Goal: Task Accomplishment & Management: Use online tool/utility

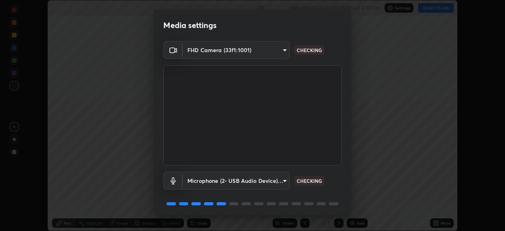
scroll to position [28, 0]
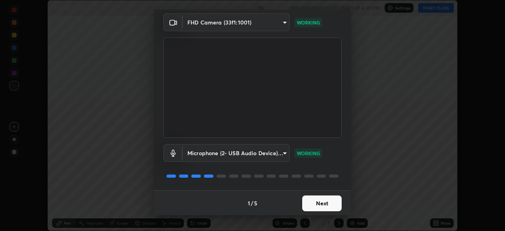
click at [314, 201] on button "Next" at bounding box center [321, 203] width 39 height 16
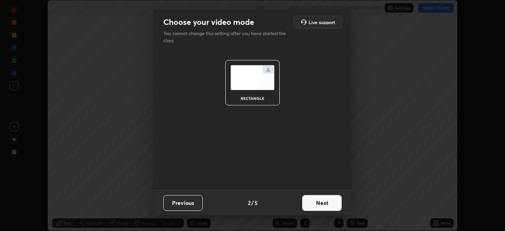
click at [312, 205] on button "Next" at bounding box center [321, 203] width 39 height 16
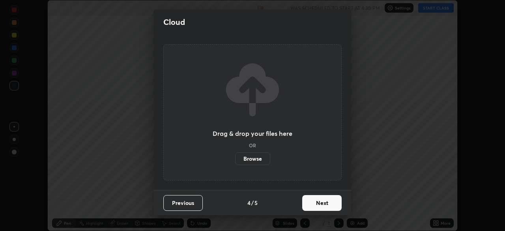
click at [315, 206] on button "Next" at bounding box center [321, 203] width 39 height 16
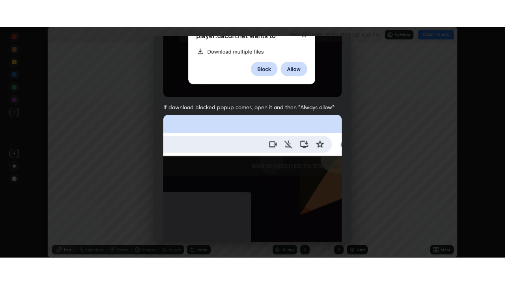
scroll to position [189, 0]
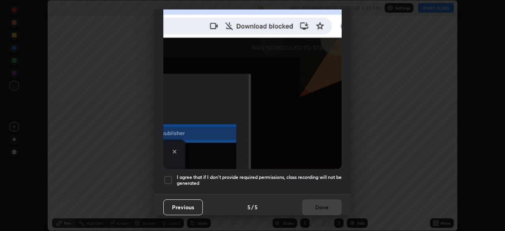
click at [279, 174] on h5 "I agree that if I don't provide required permissions, class recording will not …" at bounding box center [259, 180] width 165 height 12
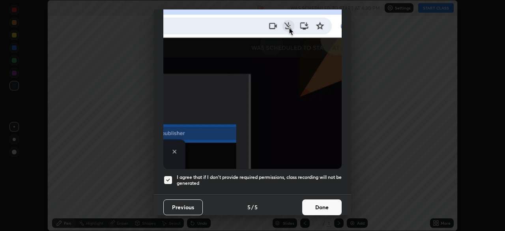
click at [309, 199] on button "Done" at bounding box center [321, 207] width 39 height 16
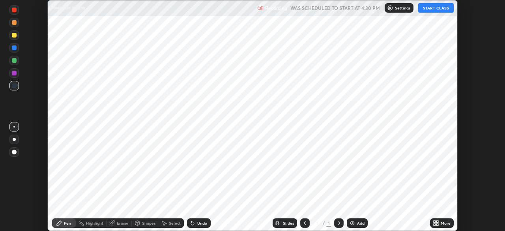
click at [360, 222] on div "Add" at bounding box center [360, 223] width 7 height 4
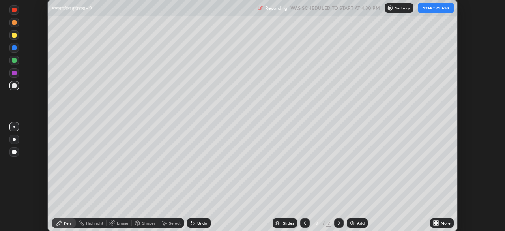
click at [441, 223] on div "More" at bounding box center [446, 223] width 10 height 4
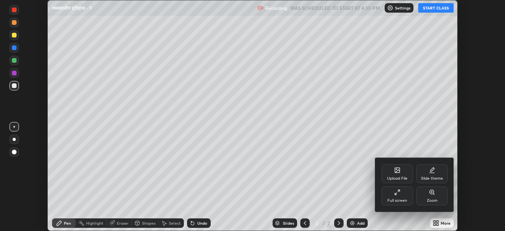
click at [392, 195] on div "Full screen" at bounding box center [398, 195] width 32 height 19
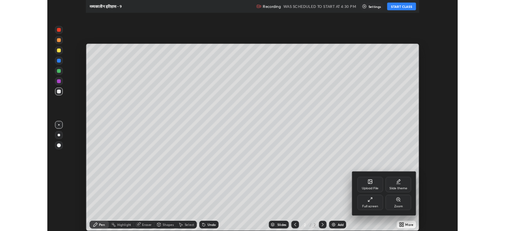
scroll to position [284, 505]
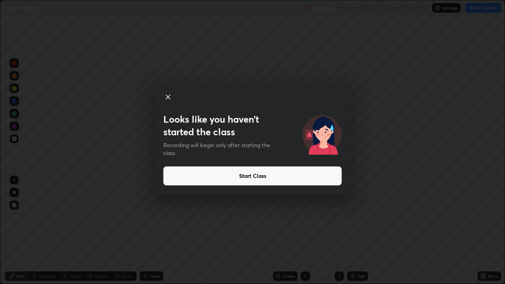
click at [243, 176] on button "Start Class" at bounding box center [252, 176] width 178 height 19
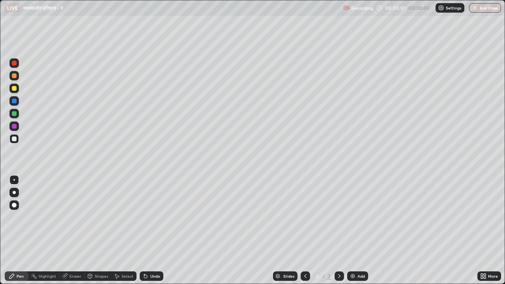
click at [15, 204] on div at bounding box center [14, 205] width 5 height 5
click at [15, 139] on div at bounding box center [14, 139] width 5 height 5
click at [15, 115] on div at bounding box center [14, 113] width 5 height 5
click at [351, 230] on img at bounding box center [353, 276] width 6 height 6
click at [14, 88] on div at bounding box center [14, 88] width 5 height 5
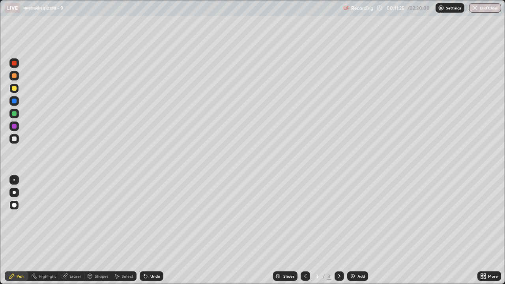
click at [15, 76] on div at bounding box center [14, 75] width 5 height 5
click at [352, 230] on img at bounding box center [353, 276] width 6 height 6
click at [305, 230] on icon at bounding box center [305, 276] width 6 height 6
click at [74, 230] on div "Eraser" at bounding box center [75, 276] width 12 height 4
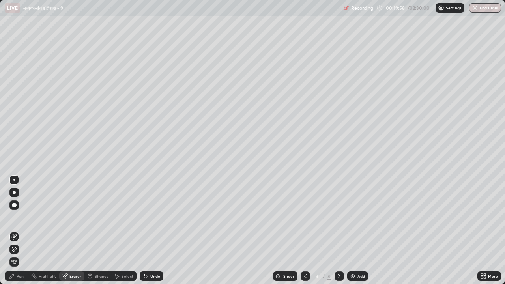
click at [22, 230] on div "Pen" at bounding box center [20, 276] width 7 height 4
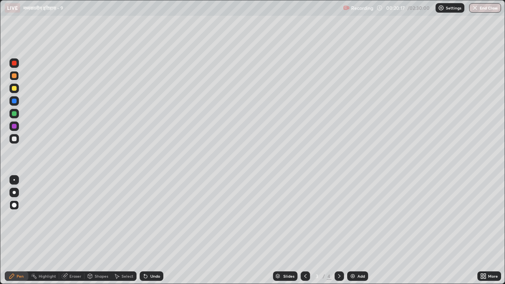
click at [351, 230] on img at bounding box center [353, 276] width 6 height 6
click at [14, 114] on div at bounding box center [14, 113] width 5 height 5
click at [351, 230] on img at bounding box center [353, 276] width 6 height 6
click at [304, 230] on icon at bounding box center [305, 276] width 6 height 6
click at [353, 230] on img at bounding box center [353, 276] width 6 height 6
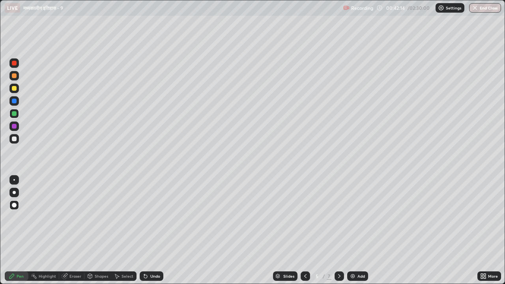
click at [14, 140] on div at bounding box center [14, 139] width 5 height 5
click at [339, 230] on icon at bounding box center [339, 276] width 2 height 4
click at [15, 115] on div at bounding box center [14, 113] width 5 height 5
click at [16, 138] on div at bounding box center [14, 139] width 5 height 5
click at [350, 230] on img at bounding box center [353, 276] width 6 height 6
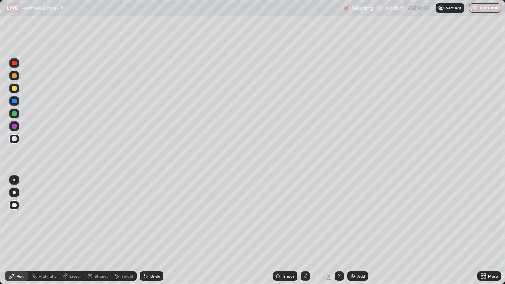
click at [305, 230] on icon at bounding box center [305, 276] width 6 height 6
click at [304, 230] on icon at bounding box center [305, 276] width 6 height 6
click at [337, 230] on icon at bounding box center [339, 276] width 6 height 6
click at [353, 230] on img at bounding box center [353, 276] width 6 height 6
click at [15, 114] on div at bounding box center [14, 113] width 5 height 5
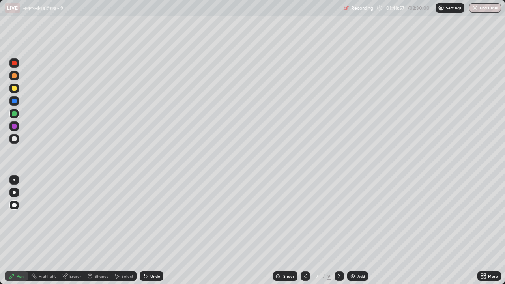
click at [18, 139] on div at bounding box center [13, 138] width 9 height 9
click at [353, 230] on img at bounding box center [353, 276] width 6 height 6
click at [15, 114] on div at bounding box center [14, 113] width 5 height 5
click at [352, 230] on img at bounding box center [353, 276] width 6 height 6
click at [15, 139] on div at bounding box center [14, 139] width 5 height 5
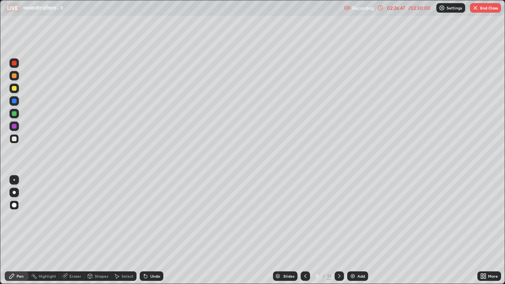
click at [490, 12] on button "End Class" at bounding box center [485, 7] width 31 height 9
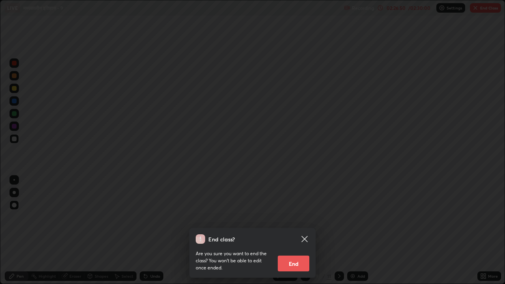
click at [297, 230] on button "End" at bounding box center [294, 264] width 32 height 16
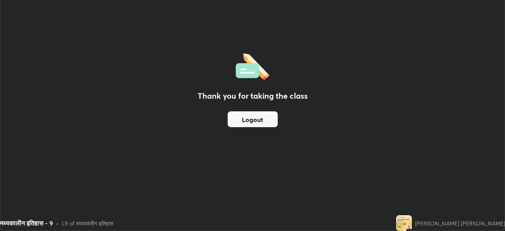
scroll to position [39236, 38962]
